Goal: Information Seeking & Learning: Learn about a topic

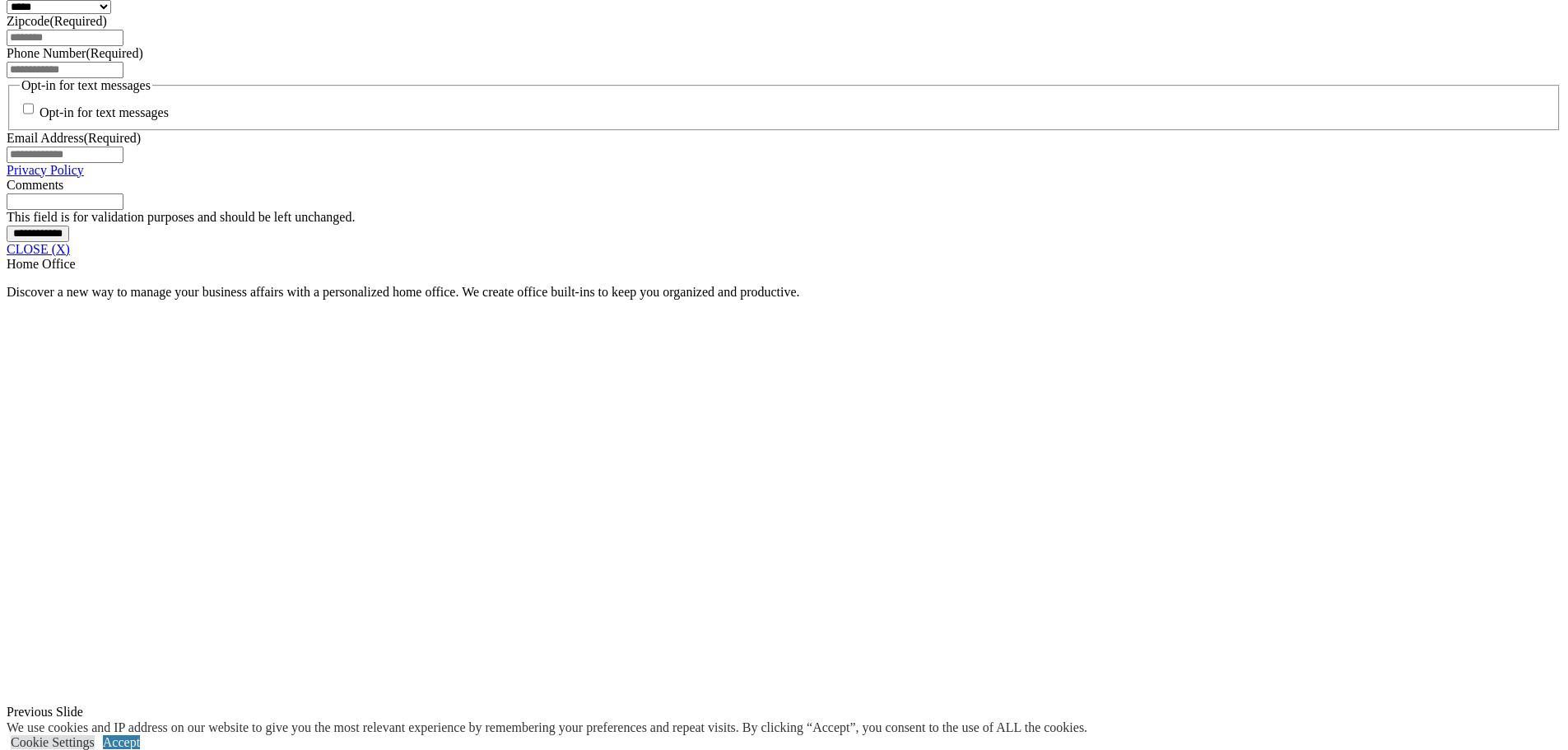
scroll to position [1318, 0]
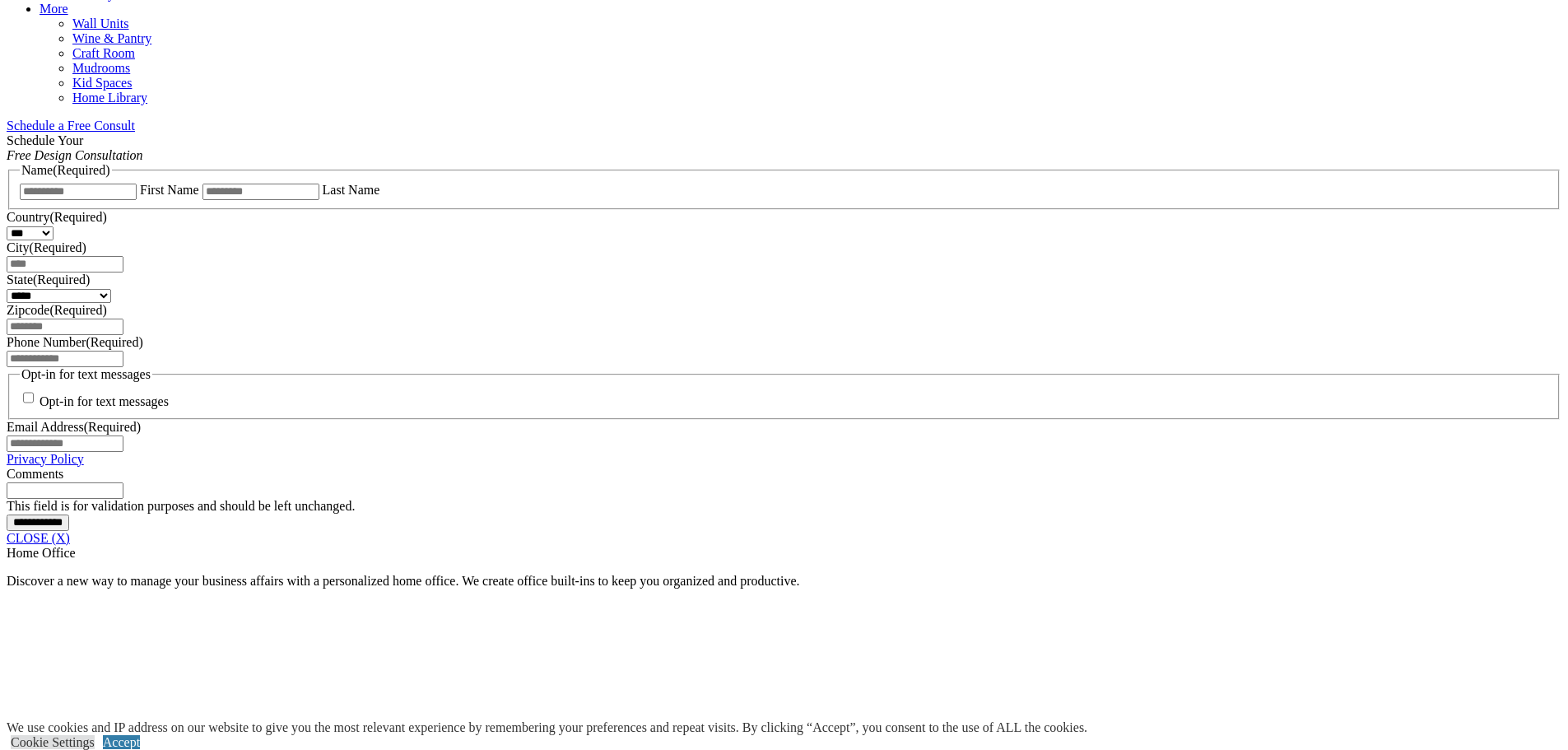
scroll to position [659, 0]
